Goal: Task Accomplishment & Management: Use online tool/utility

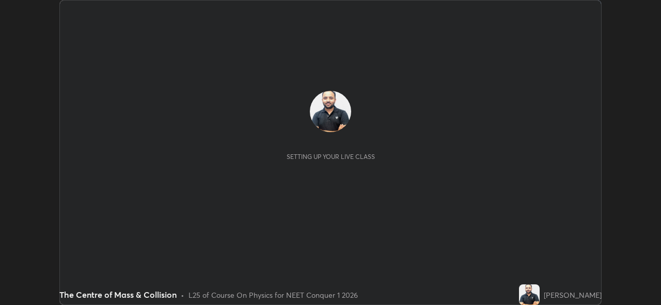
scroll to position [305, 661]
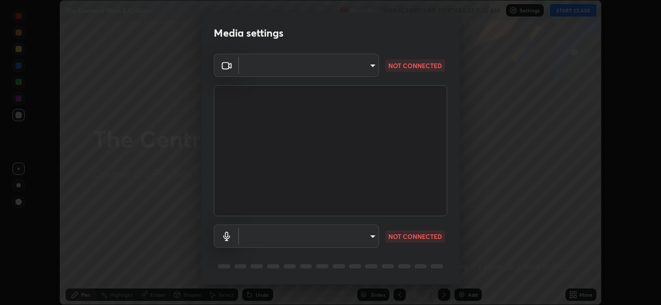
type input "97ceaaebac2d1d4ecb529c1a01e8ac353ba7857374632d61793b1c9812b1f332"
type input "bc36ce93f7dd0fad5a124689c5a6df2a6f37c0736dff020c1e35f919c27bf9e5"
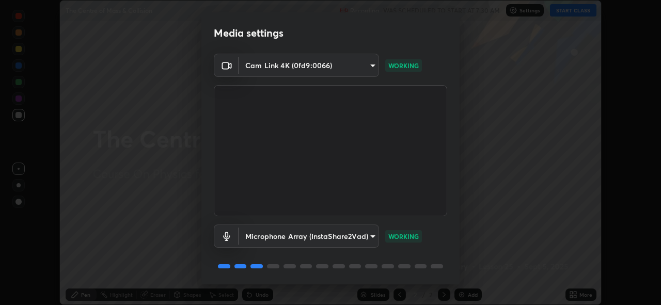
scroll to position [34, 0]
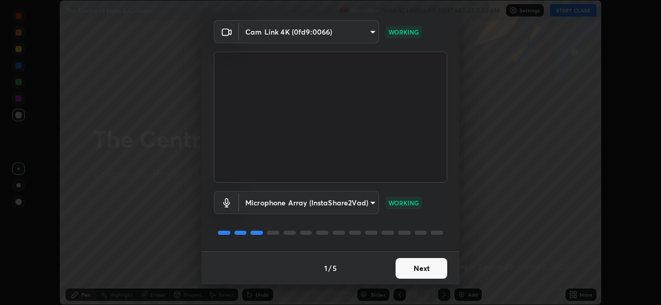
click at [431, 272] on button "Next" at bounding box center [422, 268] width 52 height 21
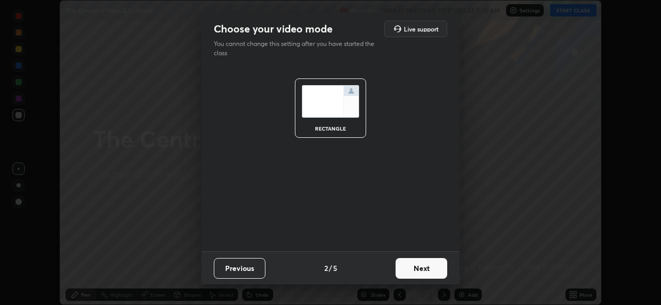
click at [426, 273] on button "Next" at bounding box center [422, 268] width 52 height 21
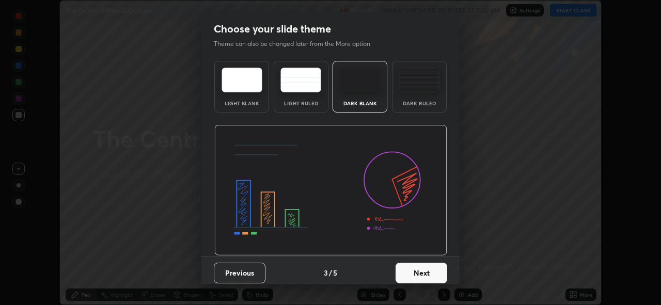
click at [426, 274] on button "Next" at bounding box center [422, 273] width 52 height 21
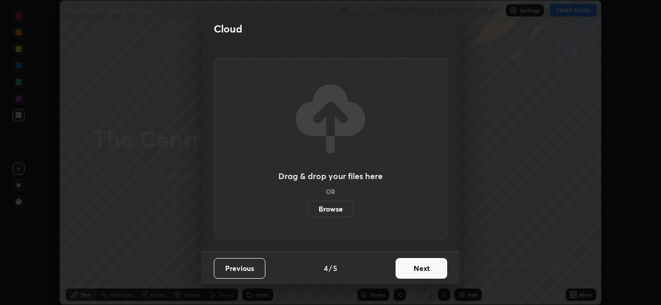
click at [425, 272] on button "Next" at bounding box center [422, 268] width 52 height 21
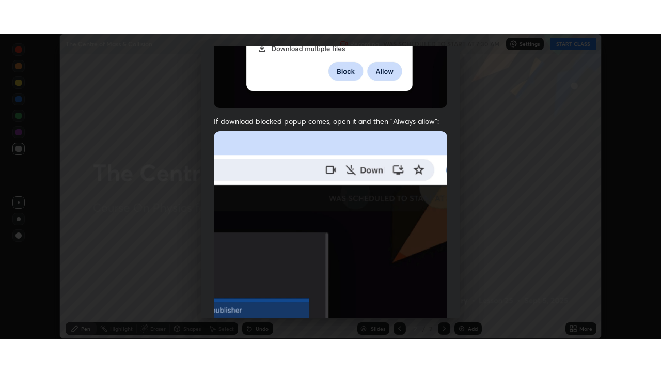
scroll to position [244, 0]
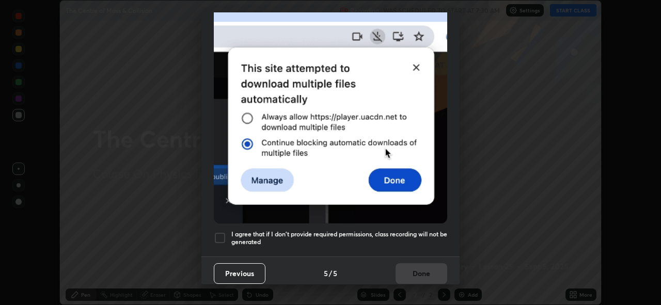
click at [216, 232] on div at bounding box center [220, 238] width 12 height 12
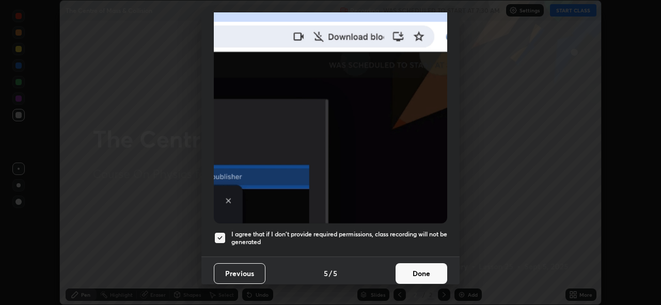
click at [423, 269] on button "Done" at bounding box center [422, 273] width 52 height 21
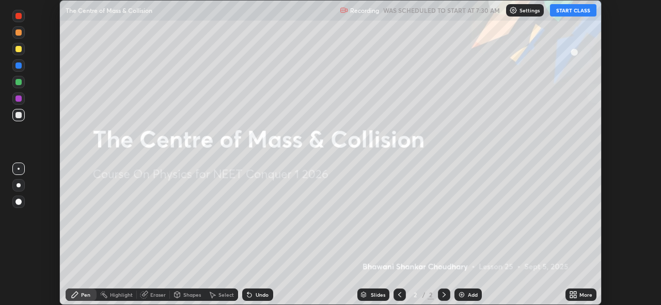
click at [575, 293] on icon at bounding box center [575, 293] width 3 height 3
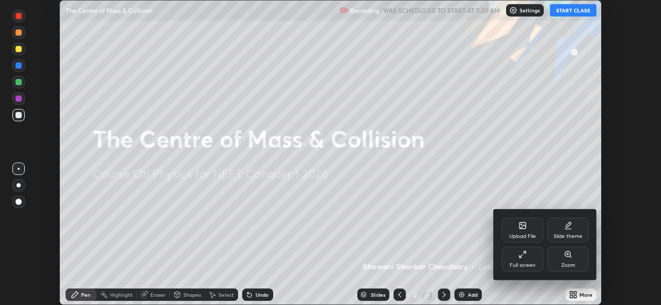
click at [523, 259] on div "Full screen" at bounding box center [522, 259] width 41 height 25
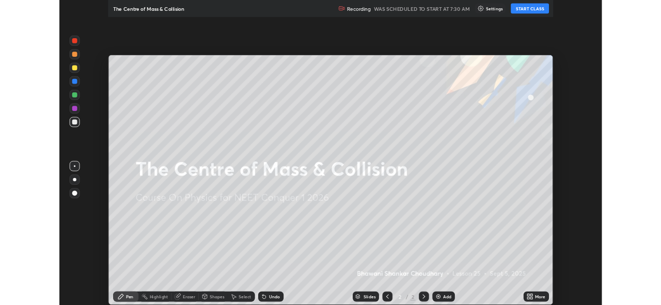
scroll to position [372, 661]
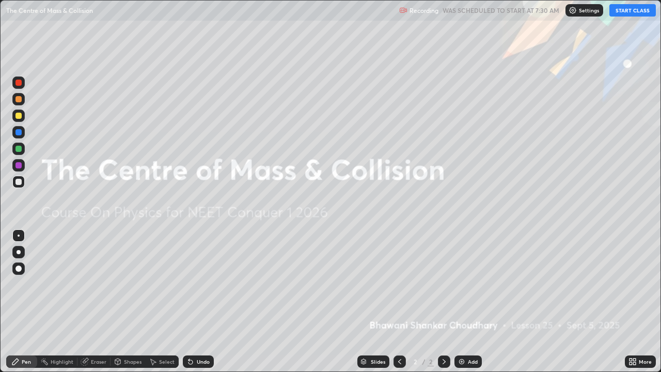
click at [643, 10] on button "START CLASS" at bounding box center [633, 10] width 46 height 12
click at [466, 305] on div "Add" at bounding box center [468, 361] width 27 height 12
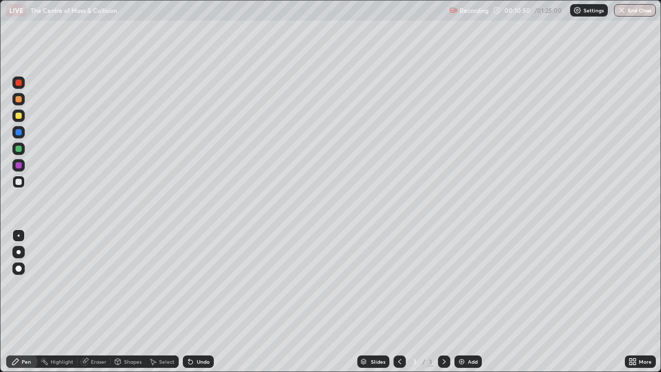
click at [627, 10] on button "End Class" at bounding box center [635, 10] width 42 height 12
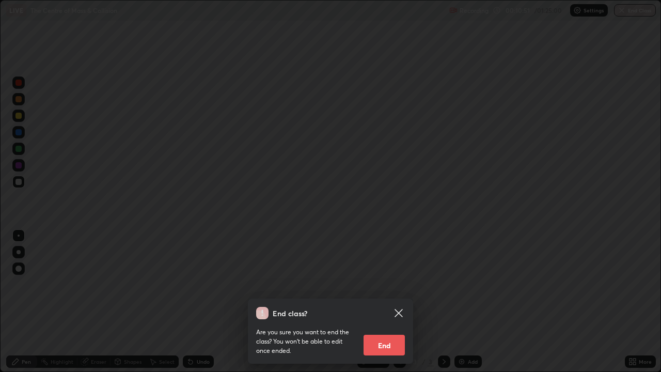
click at [381, 305] on button "End" at bounding box center [384, 345] width 41 height 21
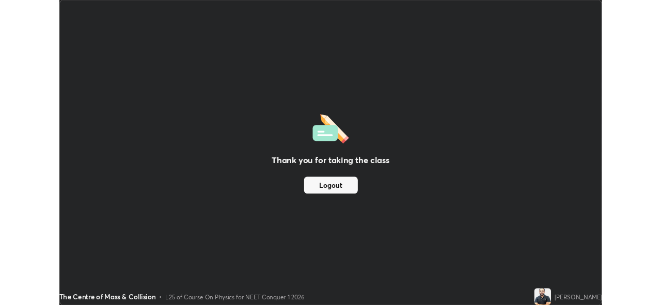
scroll to position [51349, 50993]
